Goal: Check status: Check status

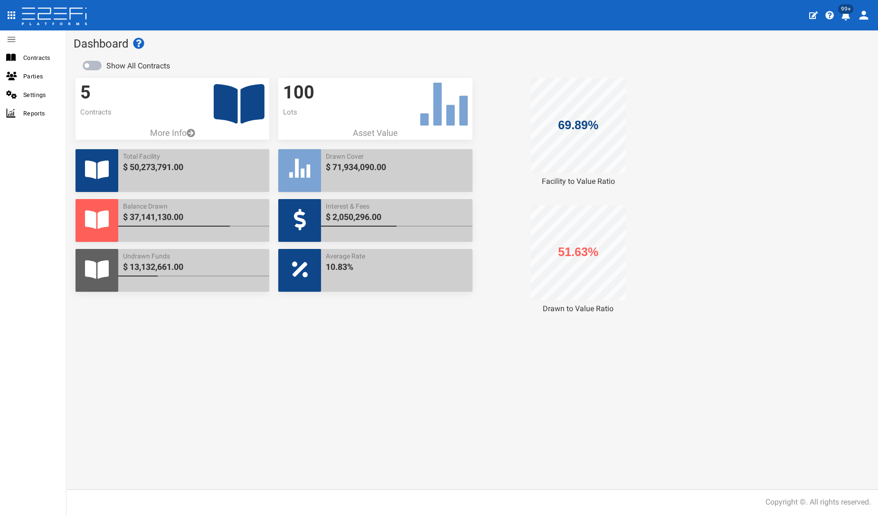
click at [250, 96] on icon at bounding box center [239, 103] width 51 height 39
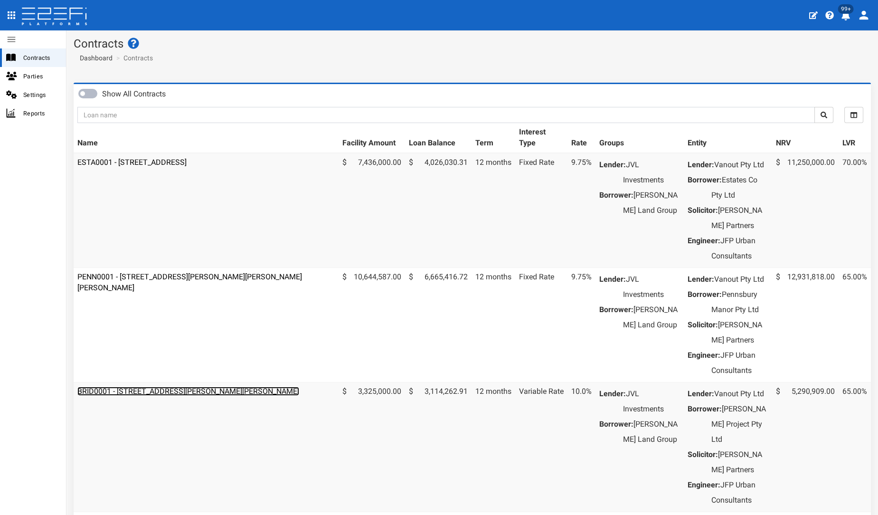
click at [152, 396] on link "BRID0001 - [STREET_ADDRESS][PERSON_NAME][PERSON_NAME]" at bounding box center [188, 391] width 222 height 9
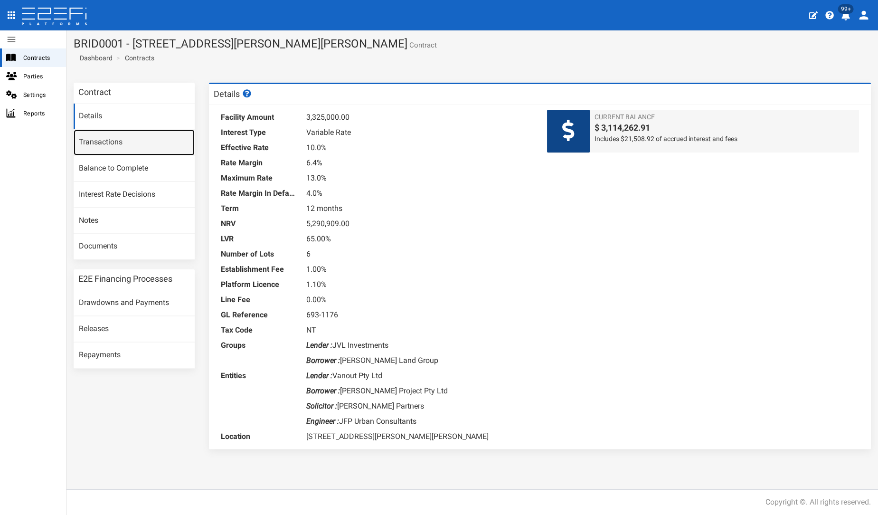
click at [127, 147] on link "Transactions" at bounding box center [134, 143] width 121 height 26
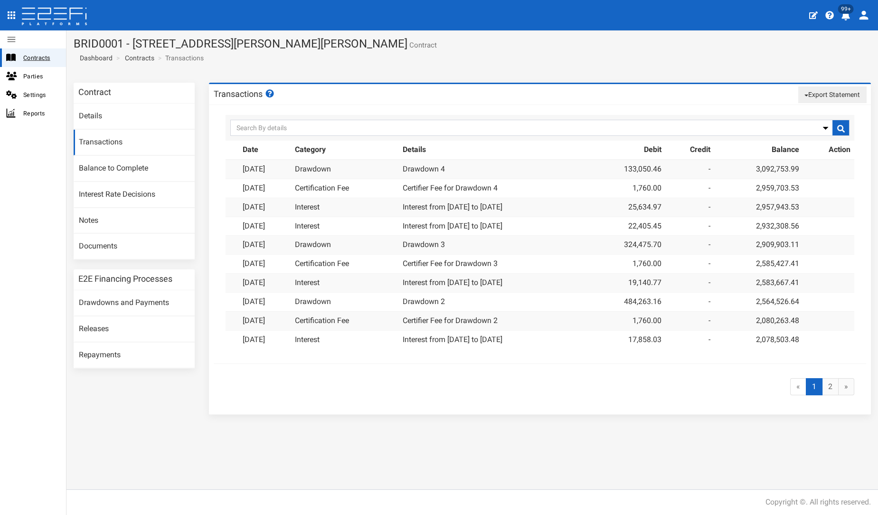
click at [44, 56] on span "Contracts" at bounding box center [40, 57] width 35 height 11
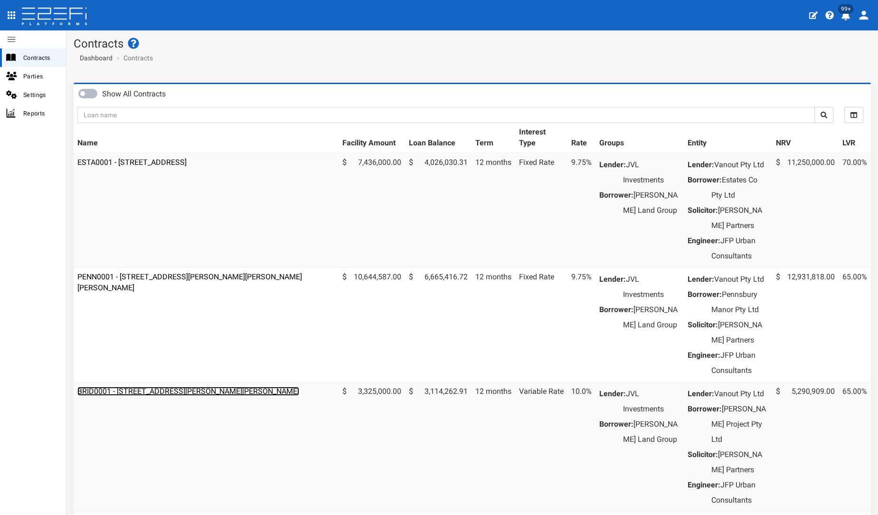
click at [126, 396] on link "BRID0001 - [STREET_ADDRESS][PERSON_NAME][PERSON_NAME]" at bounding box center [188, 391] width 222 height 9
